Goal: Task Accomplishment & Management: Use online tool/utility

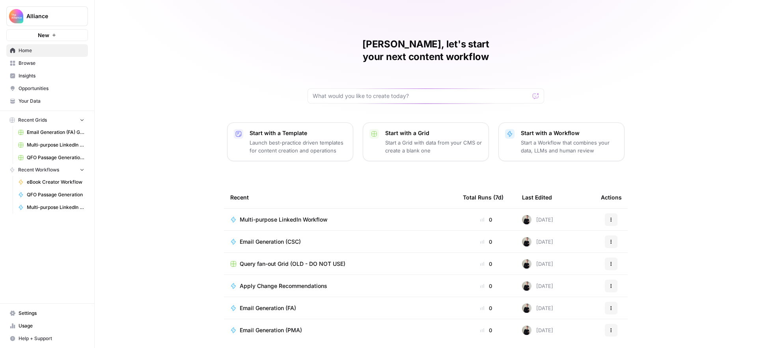
click at [286, 215] on span "Multi-purpose LinkedIn Workflow" at bounding box center [284, 219] width 88 height 8
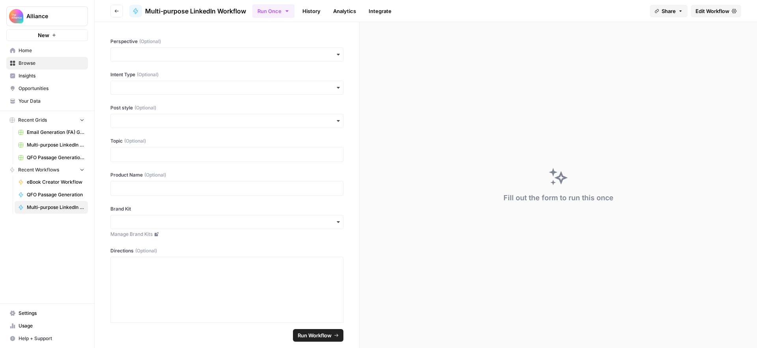
click at [711, 10] on span "Edit Workflow" at bounding box center [713, 11] width 34 height 8
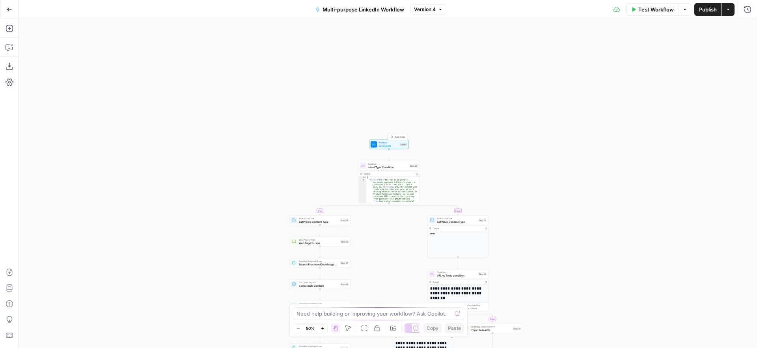
click at [392, 144] on span "Set Inputs" at bounding box center [389, 146] width 20 height 4
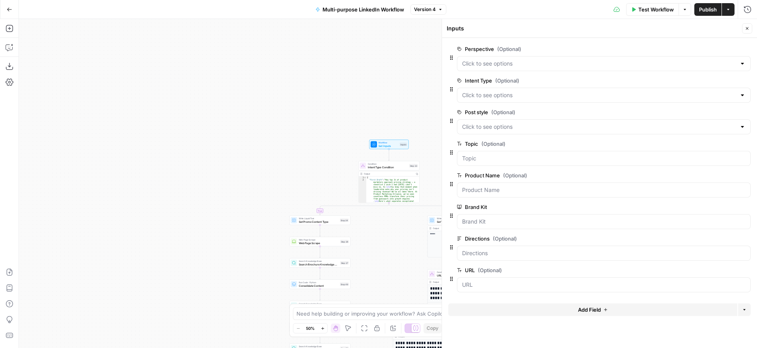
click at [592, 307] on span "Add Field" at bounding box center [589, 309] width 23 height 8
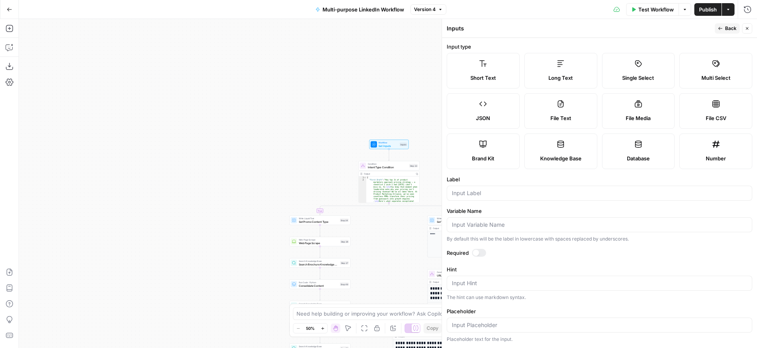
click at [748, 29] on icon "button" at bounding box center [747, 28] width 3 height 3
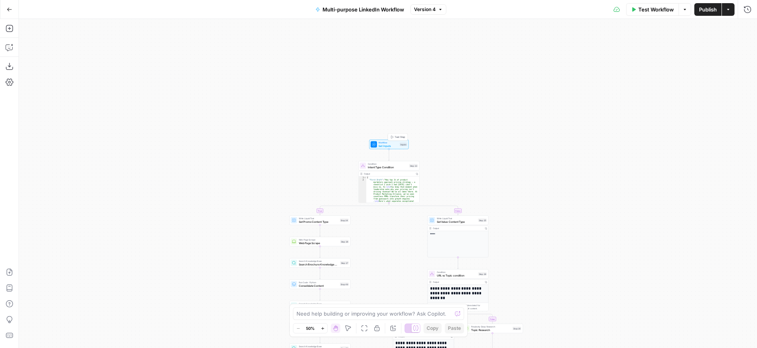
click at [388, 141] on span "Workflow" at bounding box center [389, 142] width 20 height 3
click at [394, 145] on span "Set Inputs" at bounding box center [389, 145] width 20 height 4
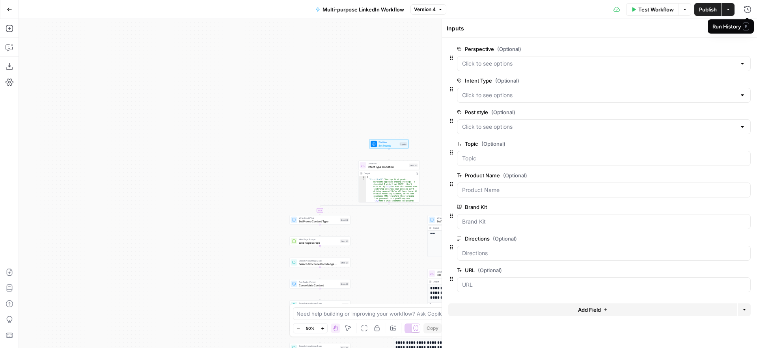
drag, startPoint x: 746, startPoint y: 28, endPoint x: 726, endPoint y: 33, distance: 21.4
click at [746, 28] on span "E" at bounding box center [746, 26] width 6 height 8
click at [749, 27] on icon "button" at bounding box center [747, 28] width 5 height 5
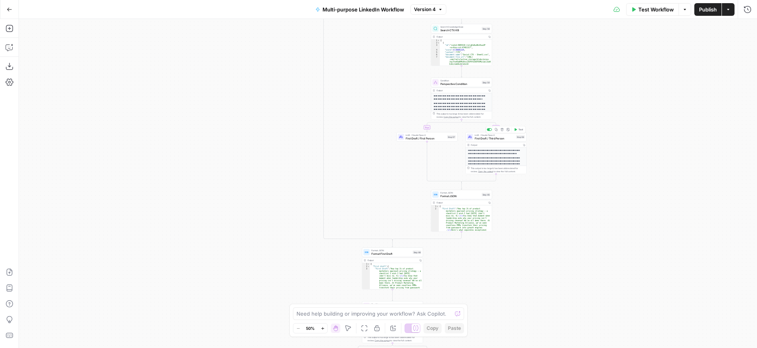
click at [496, 137] on span "First Draft / Third Person" at bounding box center [495, 138] width 40 height 4
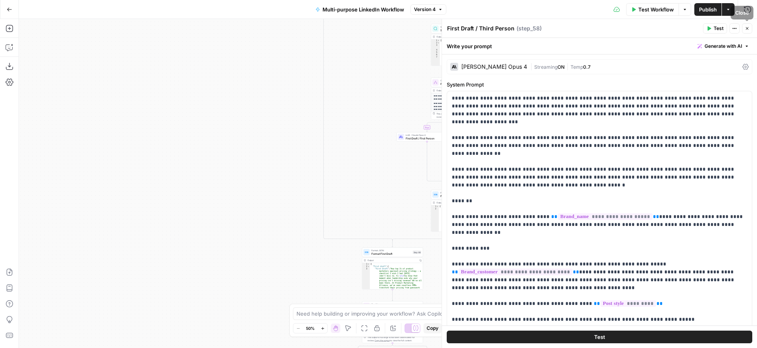
click at [747, 29] on icon "button" at bounding box center [747, 28] width 5 height 5
